Goal: Check status: Check status

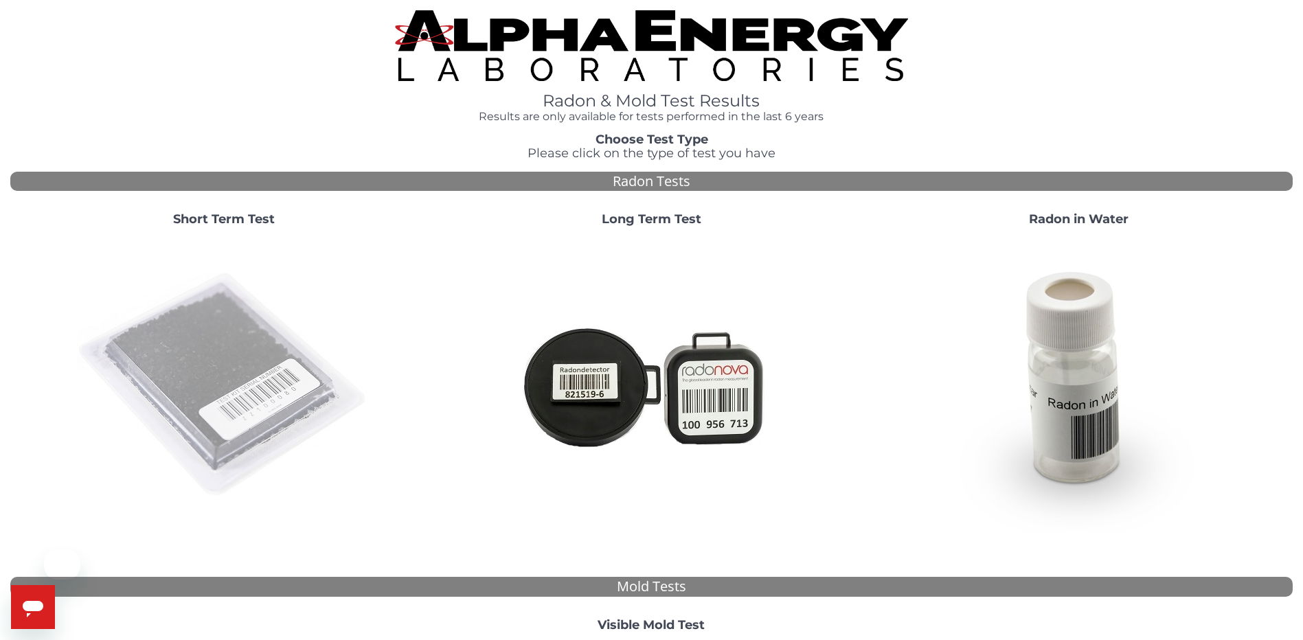
click at [285, 404] on img at bounding box center [223, 385] width 295 height 295
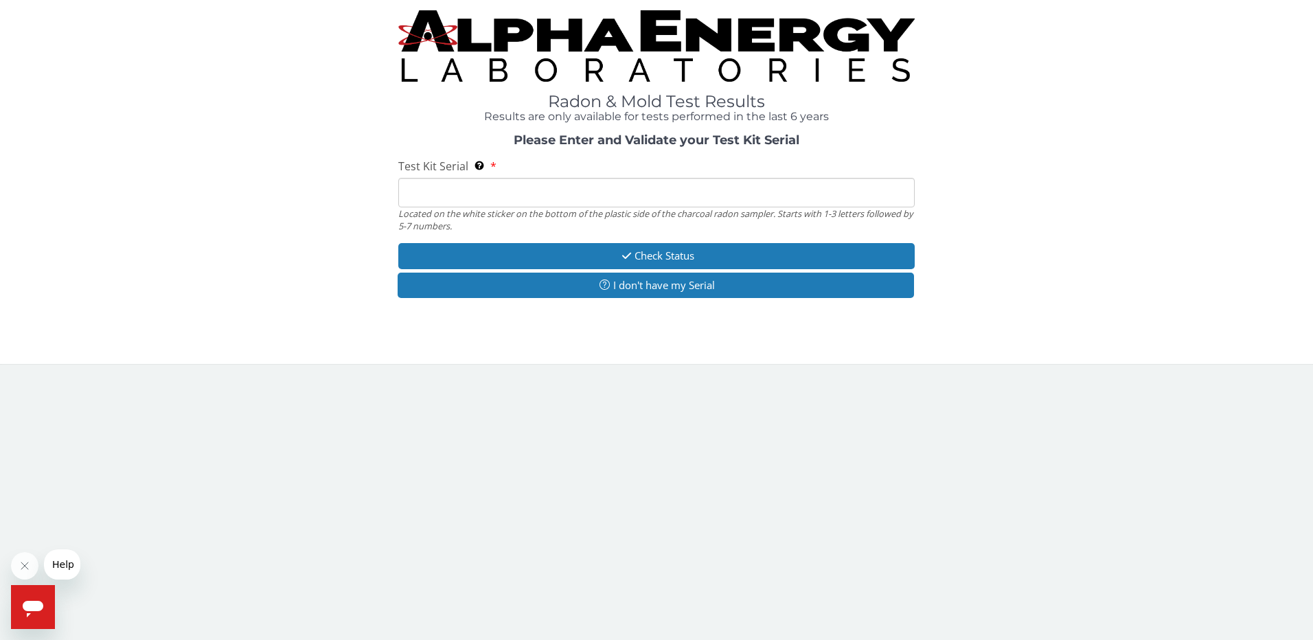
click at [569, 201] on input "Test Kit Serial Located on the white sticker on the bottom of the plastic side …" at bounding box center [656, 193] width 517 height 30
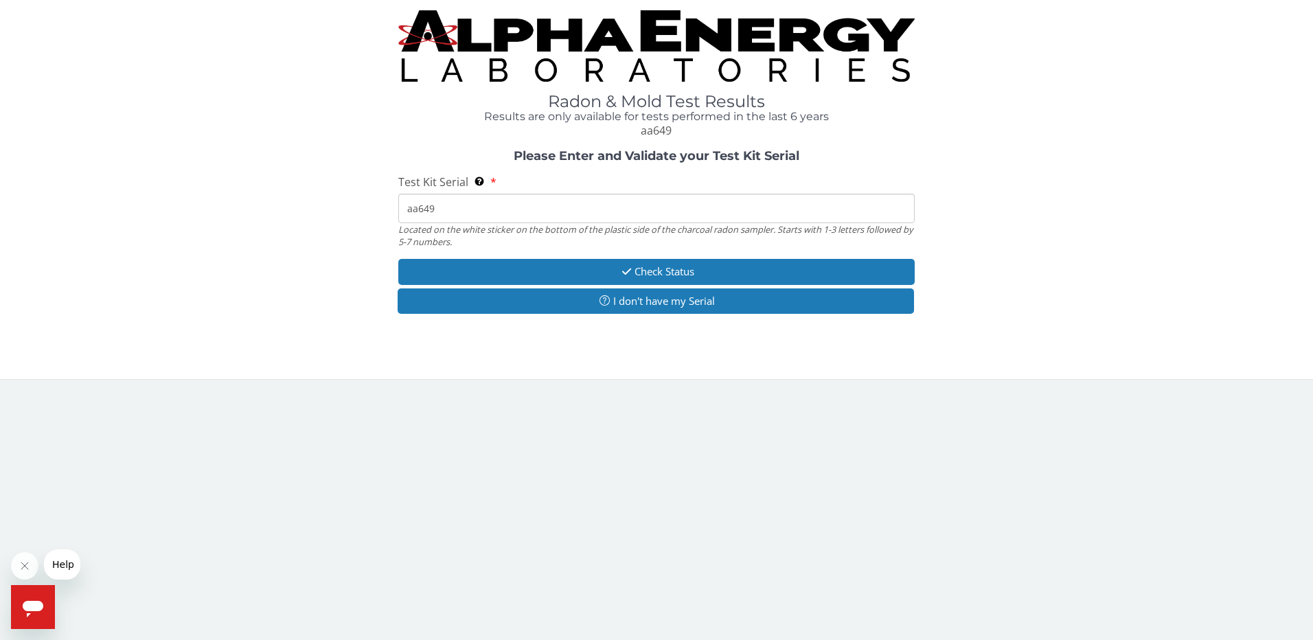
type input "aa6495"
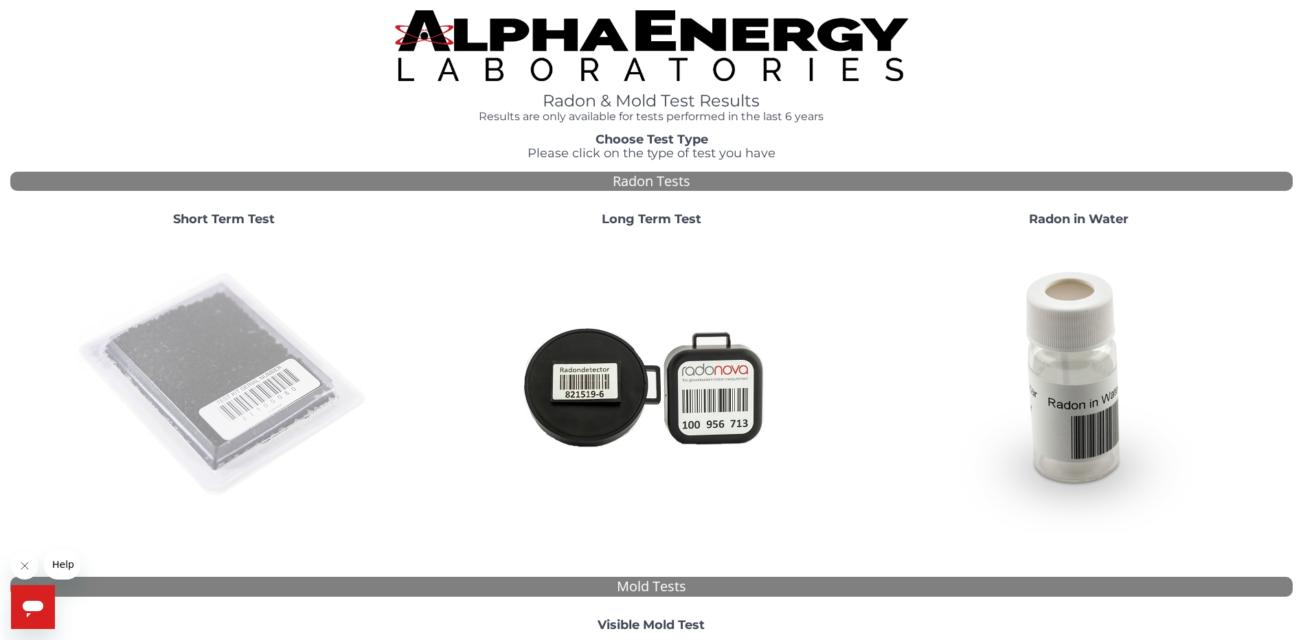
click at [269, 365] on img at bounding box center [223, 385] width 295 height 295
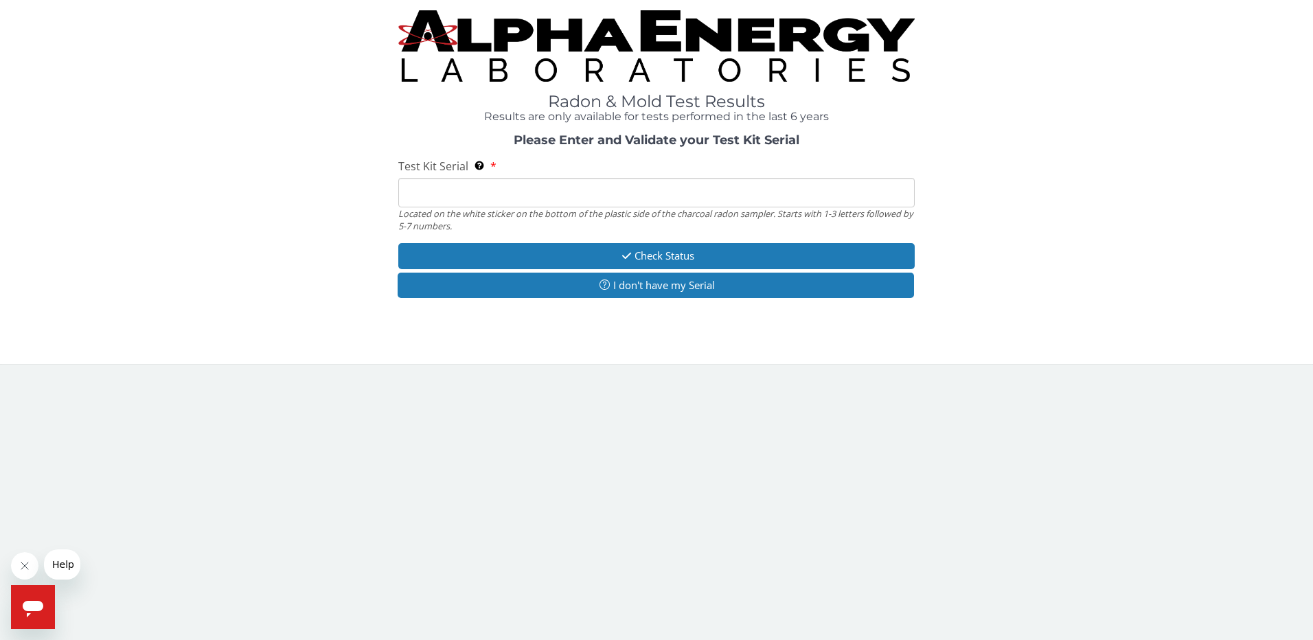
click at [541, 196] on input "Test Kit Serial Located on the white sticker on the bottom of the plastic side …" at bounding box center [656, 193] width 517 height 30
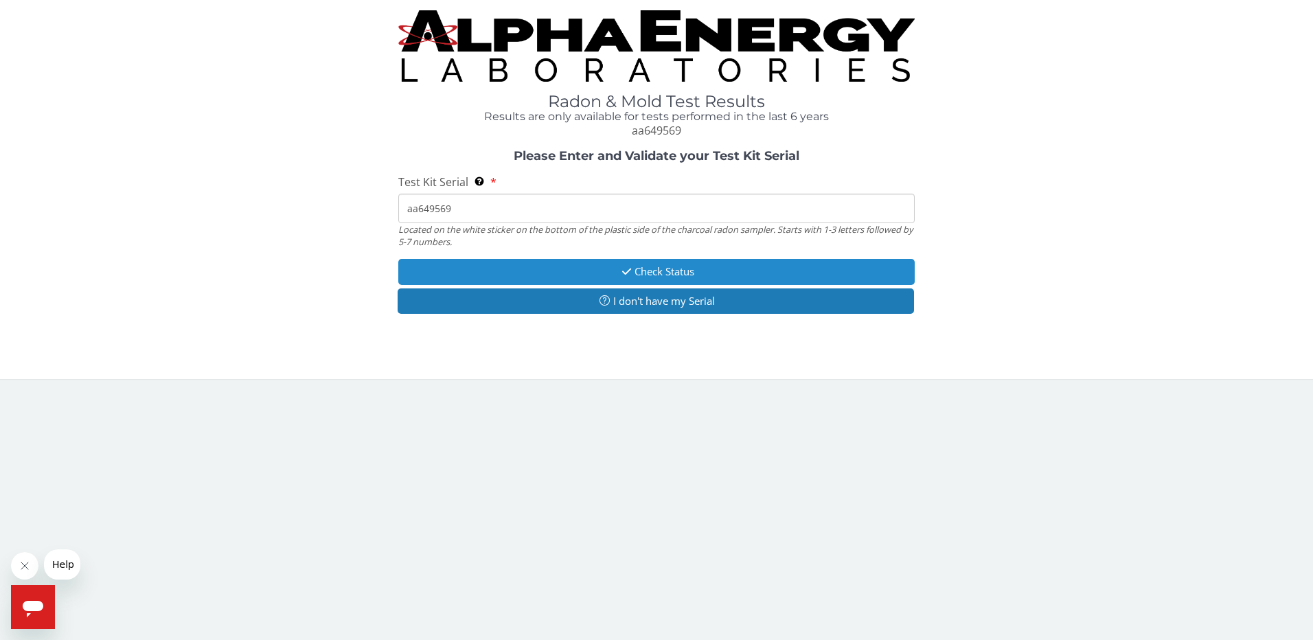
type input "aa649569"
click at [690, 266] on button "Check Status" at bounding box center [656, 271] width 517 height 25
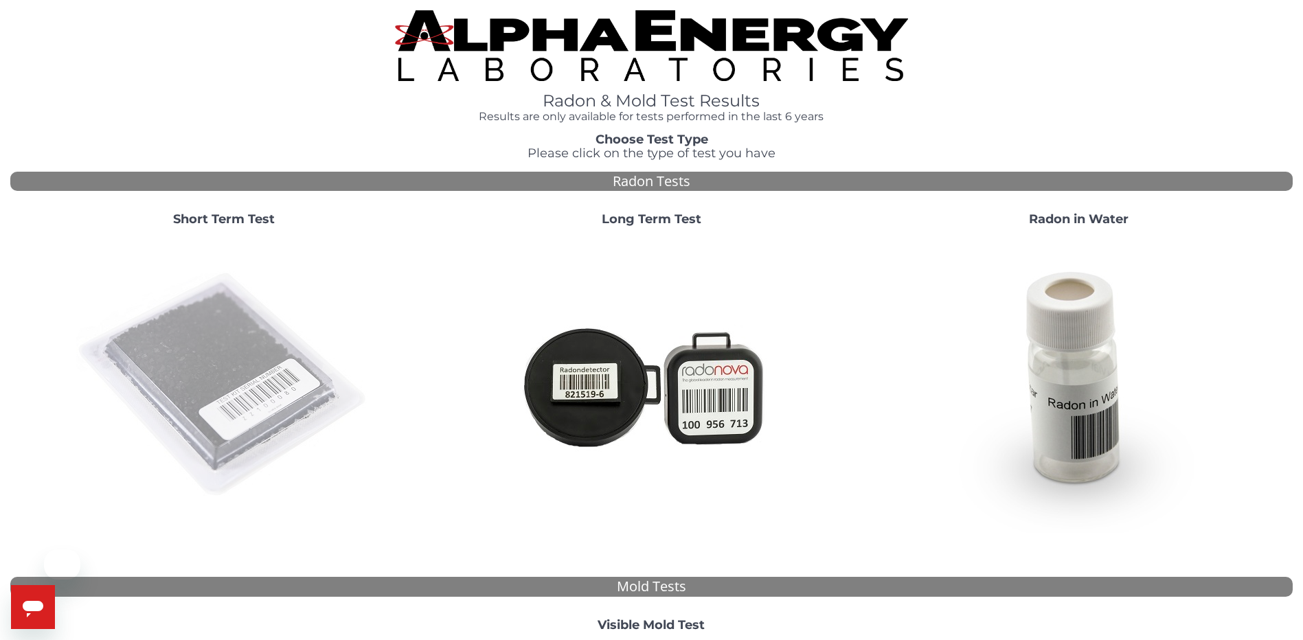
click at [206, 353] on img at bounding box center [223, 385] width 295 height 295
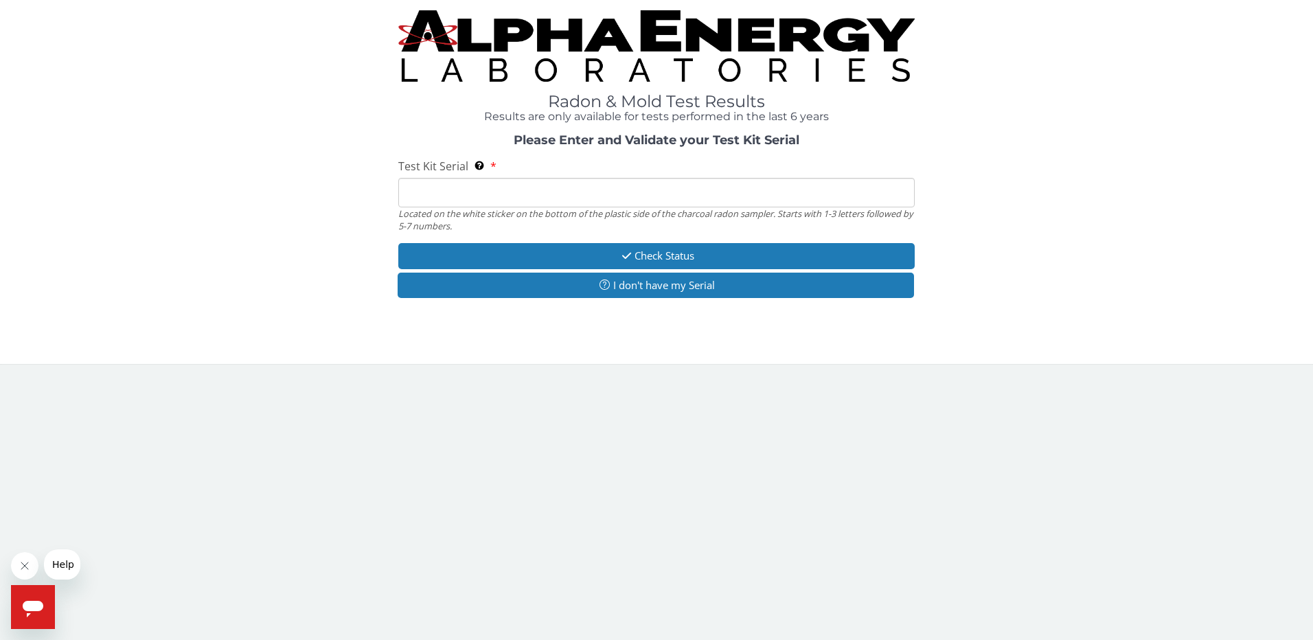
click at [604, 204] on input "Test Kit Serial Located on the white sticker on the bottom of the plastic side …" at bounding box center [656, 193] width 517 height 30
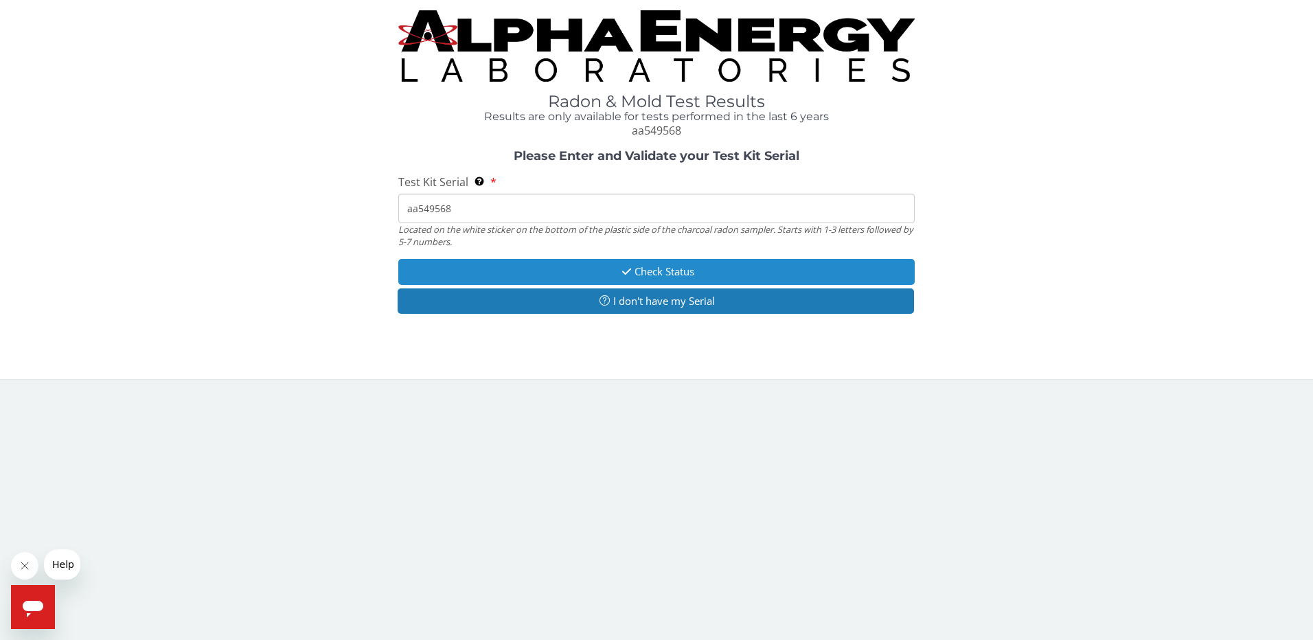
type input "aa549568"
click at [689, 270] on button "Check Status" at bounding box center [656, 271] width 517 height 25
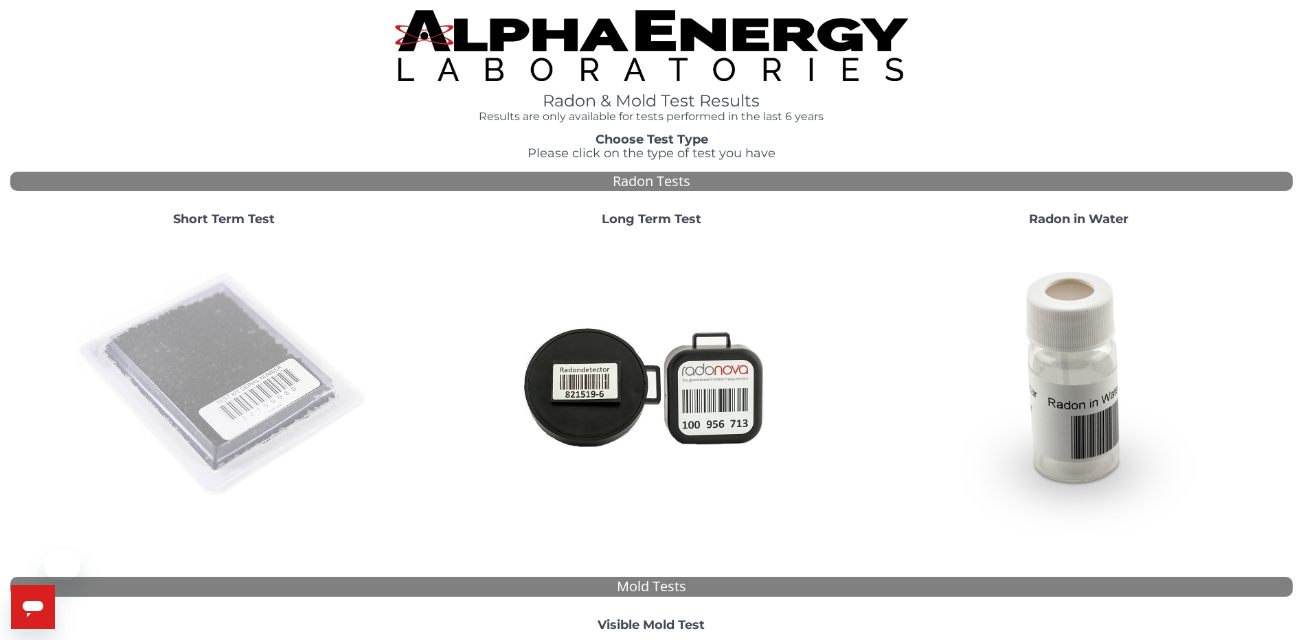
click at [210, 377] on img at bounding box center [223, 385] width 295 height 295
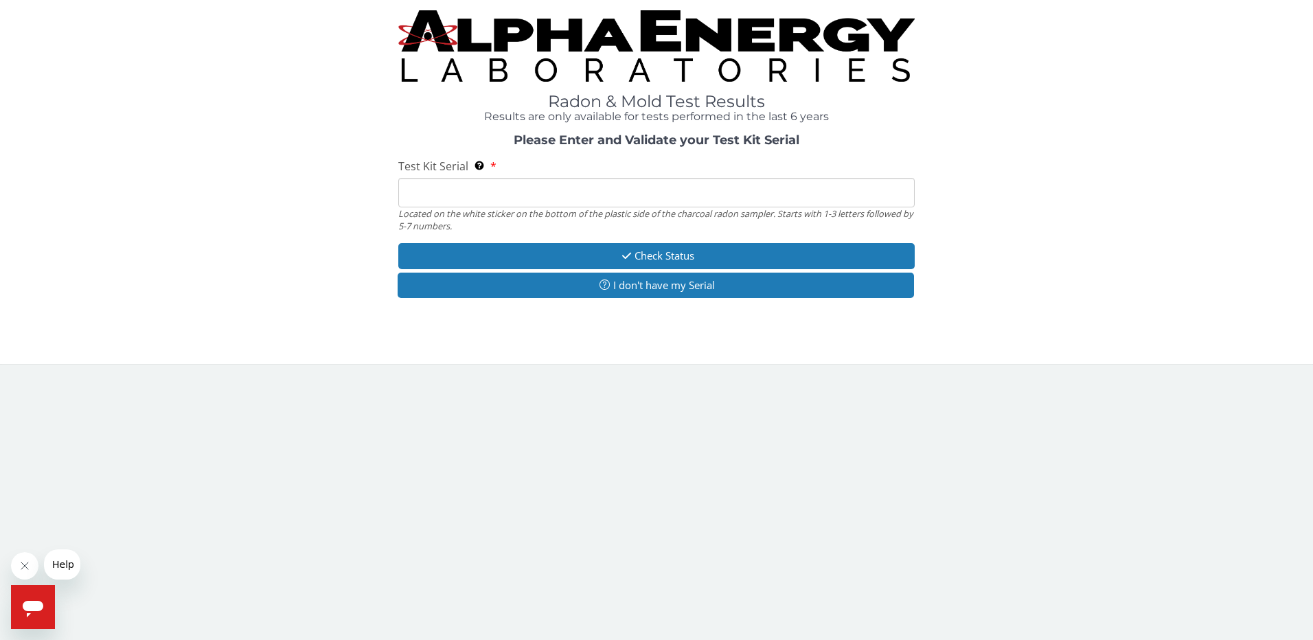
click at [651, 185] on input "Test Kit Serial Located on the white sticker on the bottom of the plastic side …" at bounding box center [656, 193] width 517 height 30
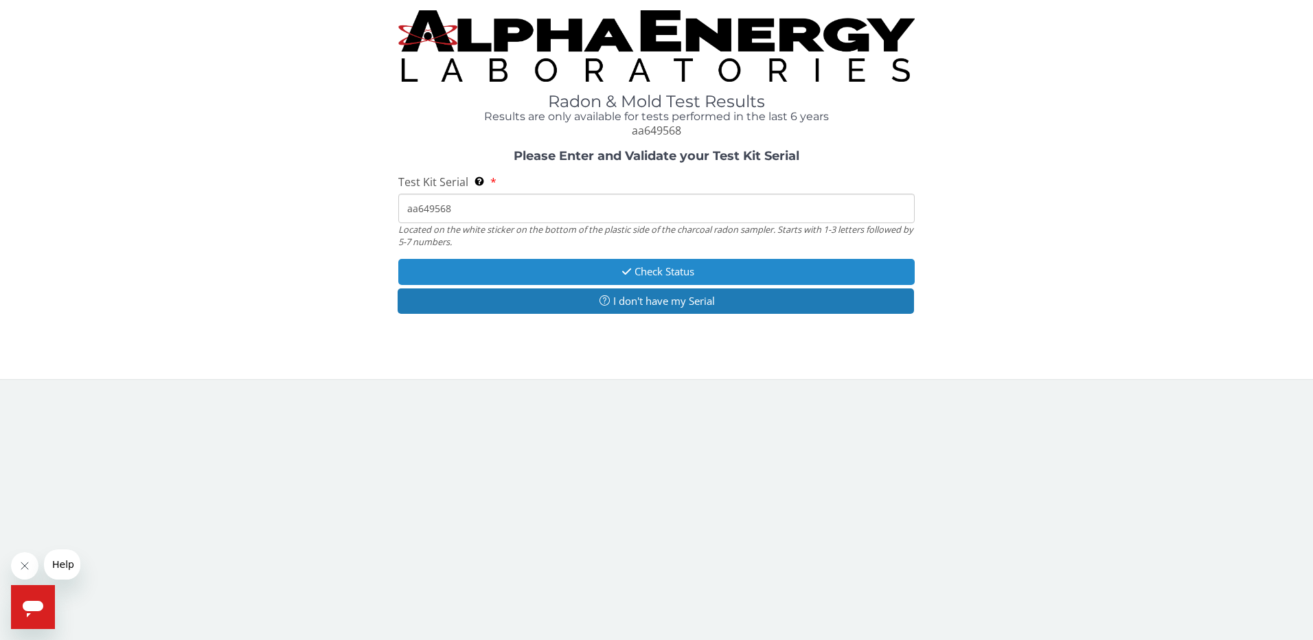
type input "aa649568"
click at [682, 278] on button "Check Status" at bounding box center [656, 271] width 517 height 25
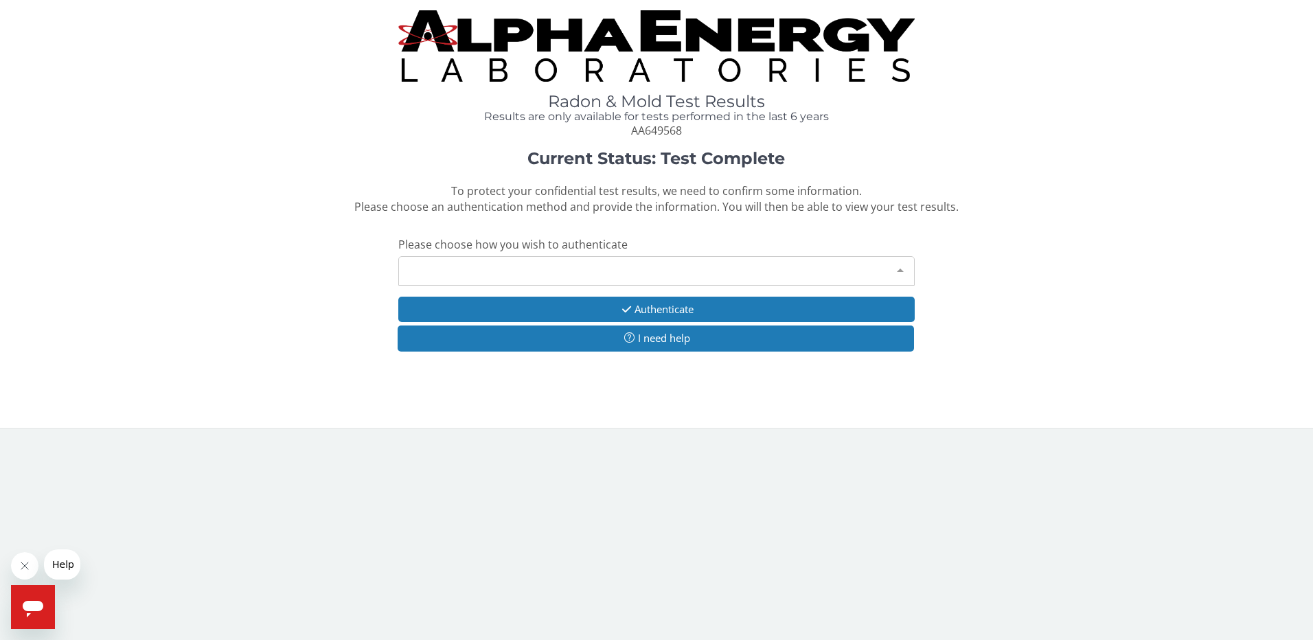
click at [677, 280] on div "Please make a selection" at bounding box center [656, 271] width 517 height 30
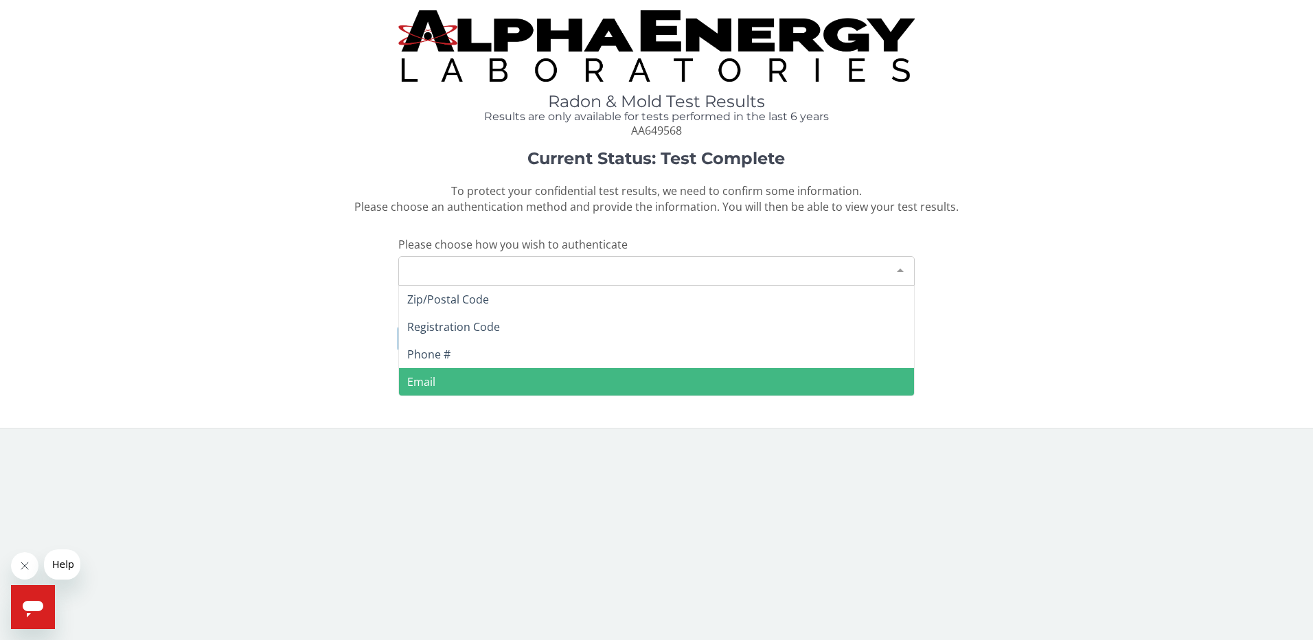
click at [569, 383] on span "Email" at bounding box center [657, 381] width 516 height 27
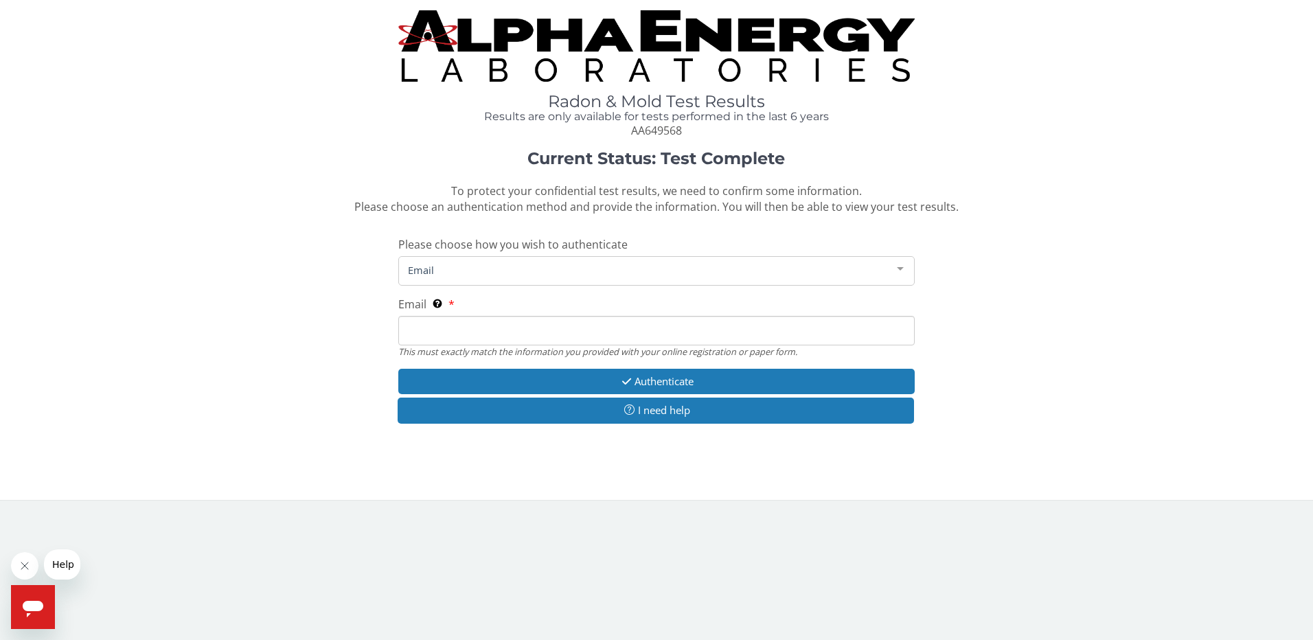
click at [609, 328] on input "Email This must exactly match the information you provided with your online reg…" at bounding box center [656, 331] width 517 height 30
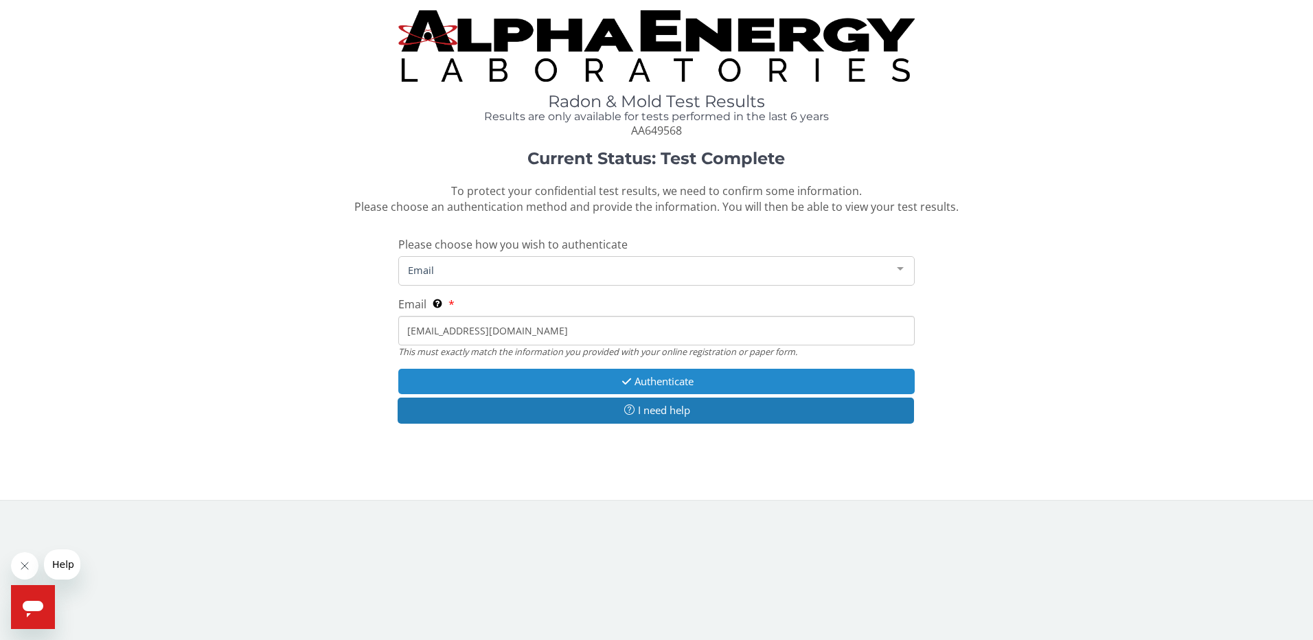
type input "[EMAIL_ADDRESS][DOMAIN_NAME]"
click at [680, 385] on button "Authenticate" at bounding box center [656, 381] width 517 height 25
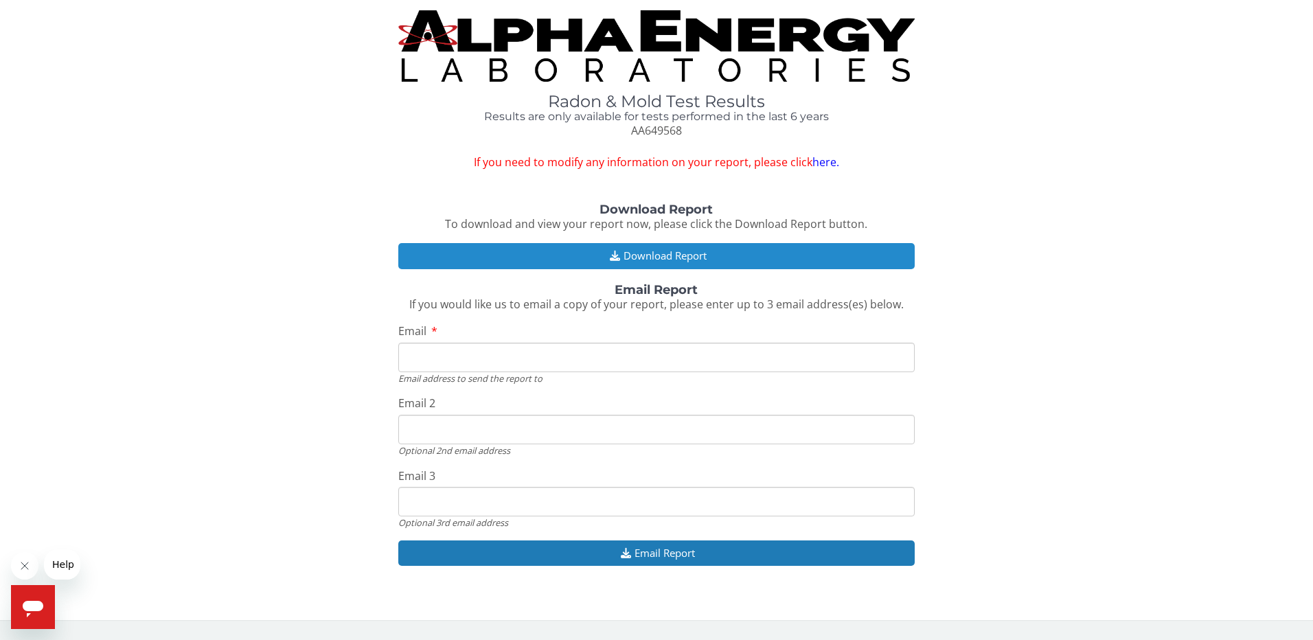
click at [673, 258] on button "Download Report" at bounding box center [656, 255] width 517 height 25
